Goal: Browse casually

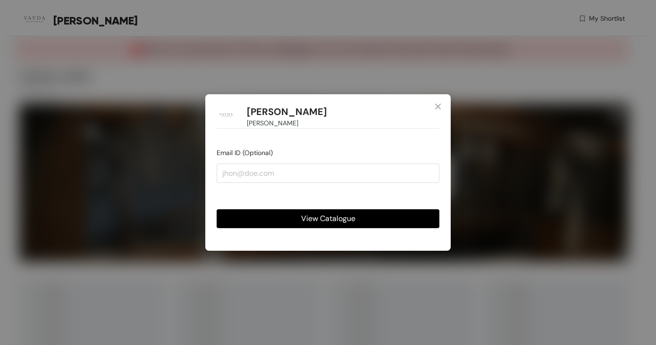
click at [340, 221] on span "View Catalogue" at bounding box center [328, 219] width 54 height 12
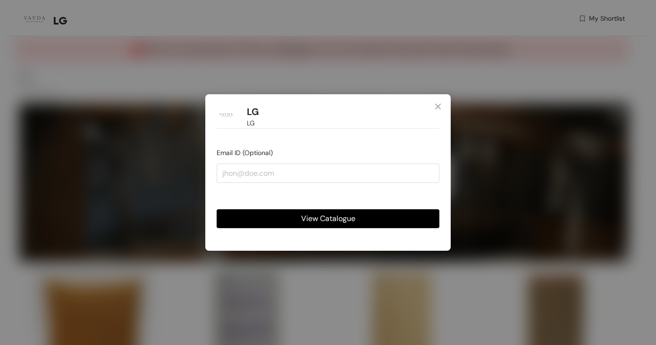
click at [361, 217] on button "View Catalogue" at bounding box center [328, 219] width 223 height 19
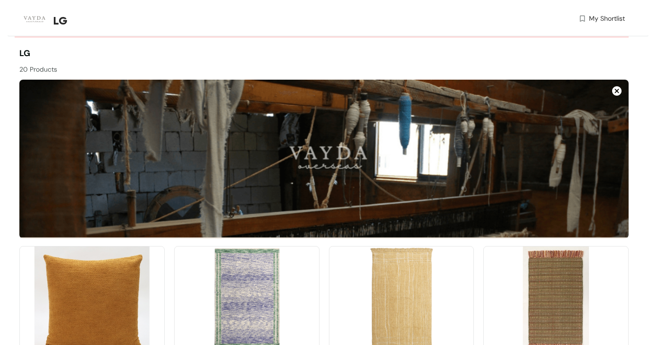
scroll to position [24, 0]
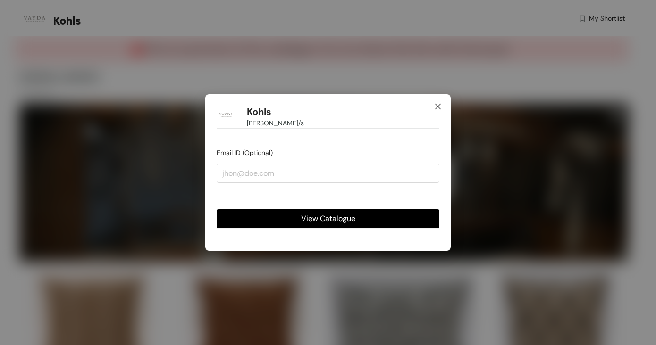
click at [440, 107] on icon "close" at bounding box center [438, 107] width 8 height 8
